Goal: Find specific page/section: Find specific page/section

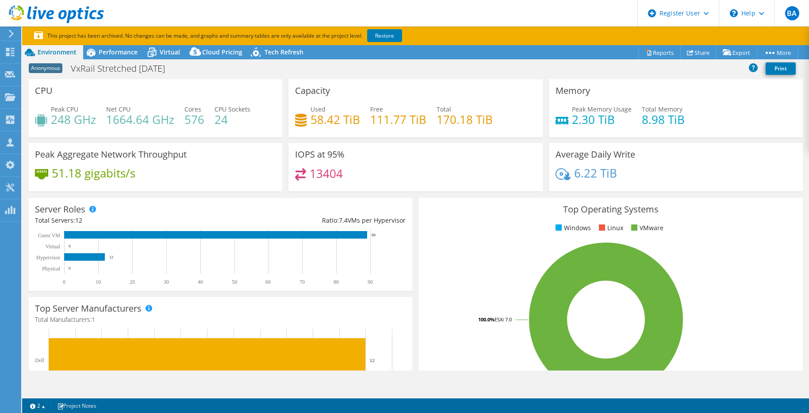
select select "EUFrankfurt"
select select "EUR"
click at [50, 15] on icon at bounding box center [56, 14] width 95 height 18
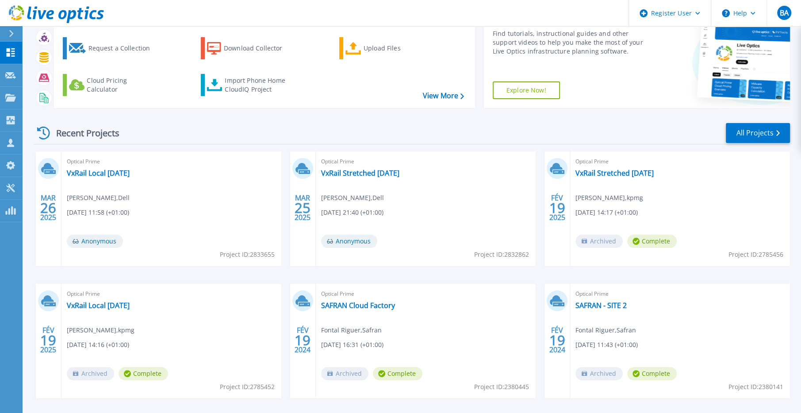
scroll to position [55, 0]
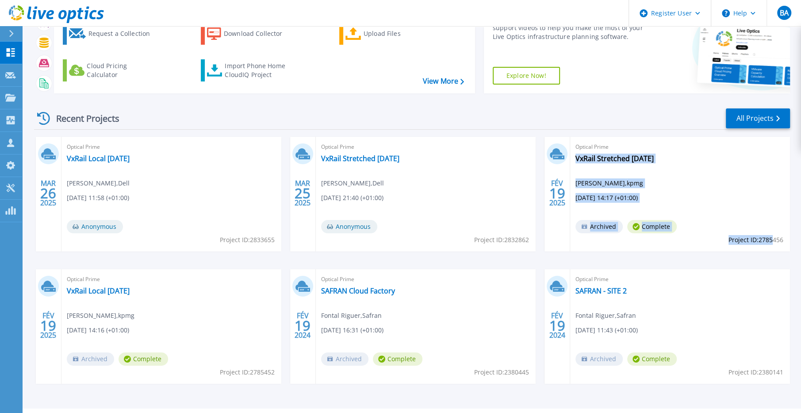
drag, startPoint x: 723, startPoint y: 241, endPoint x: 773, endPoint y: 243, distance: 50.0
click at [773, 243] on div "Optical Prime VxRail Stretched feb 2025 Olivier Gros , kpmg 02/19/2025, 14:17 (…" at bounding box center [680, 194] width 220 height 115
click at [787, 251] on div "MAR 26 2025 Optical Prime VxRail Local feb 2025 Benjamin Auvinet , Dell 03/26/2…" at bounding box center [408, 269] width 763 height 264
click at [784, 238] on div "Optical Prime VxRail Stretched feb 2025 Olivier Gros , kpmg 02/19/2025, 14:17 (…" at bounding box center [680, 194] width 220 height 115
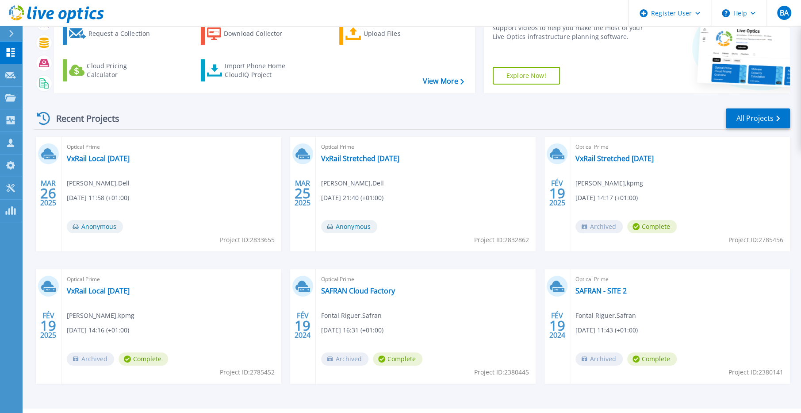
drag, startPoint x: 784, startPoint y: 238, endPoint x: 788, endPoint y: 237, distance: 4.4
click at [788, 237] on div "Optical Prime VxRail Stretched feb 2025 Olivier Gros , kpmg 02/19/2025, 14:17 (…" at bounding box center [680, 194] width 220 height 115
click at [783, 241] on div "Optical Prime VxRail Stretched feb 2025 Olivier Gros , kpmg 02/19/2025, 14:17 (…" at bounding box center [680, 194] width 220 height 115
click at [774, 238] on span "Project ID: 2785456" at bounding box center [755, 240] width 55 height 10
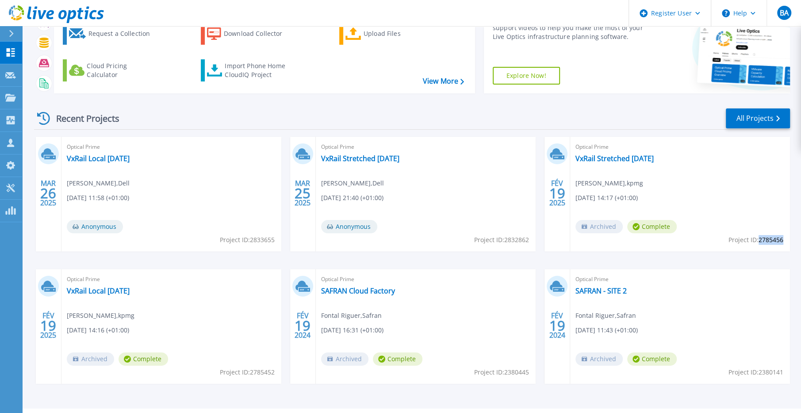
click at [774, 238] on span "Project ID: 2785456" at bounding box center [755, 240] width 55 height 10
copy span "2785456"
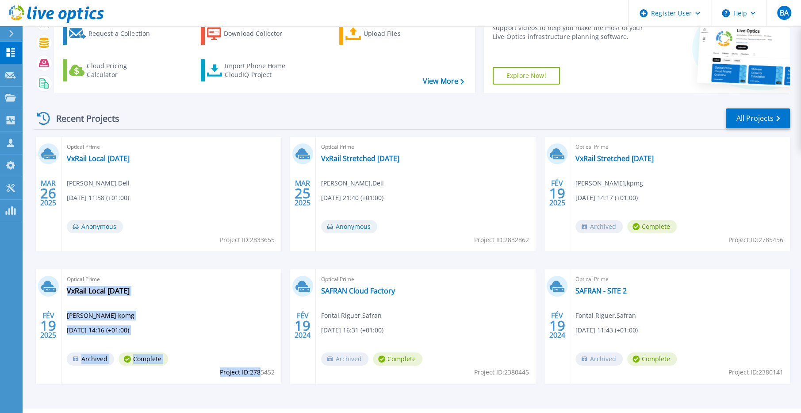
drag, startPoint x: 275, startPoint y: 371, endPoint x: 260, endPoint y: 370, distance: 15.5
click at [260, 370] on div "Optical Prime VxRail Local feb 2025 Olivier Gros , kpmg 02/19/2025, 14:16 (+01:…" at bounding box center [171, 326] width 220 height 115
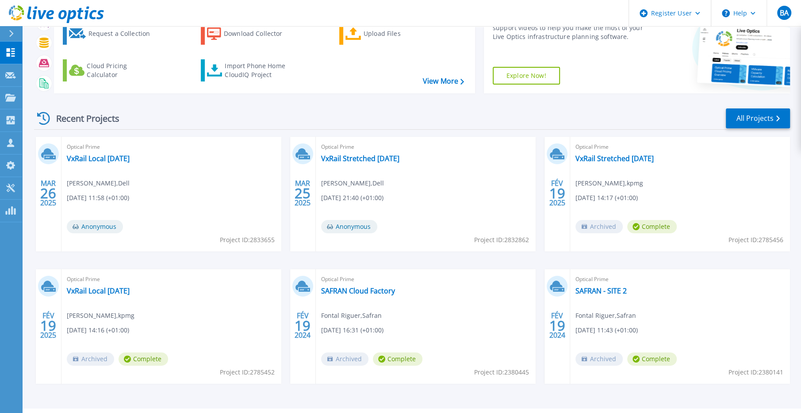
click at [270, 372] on span "Project ID: 2785452" at bounding box center [247, 372] width 55 height 10
click at [266, 371] on span "Project ID: 2785452" at bounding box center [247, 372] width 55 height 10
copy span "2785452"
click at [121, 295] on link "VxRail Local feb 2025" at bounding box center [98, 290] width 63 height 9
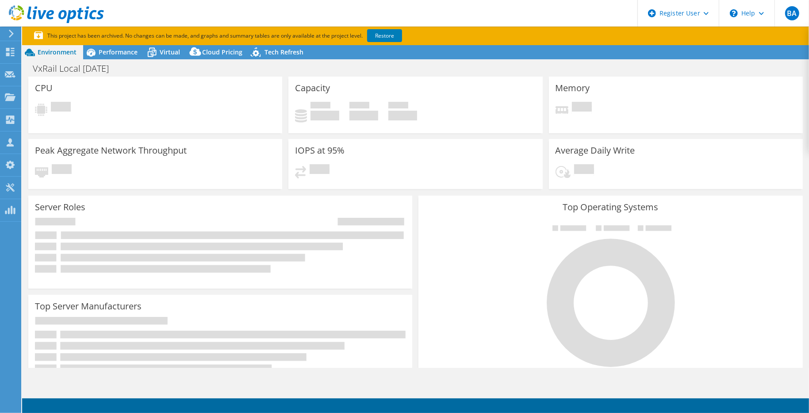
select select "USD"
